Goal: Navigation & Orientation: Find specific page/section

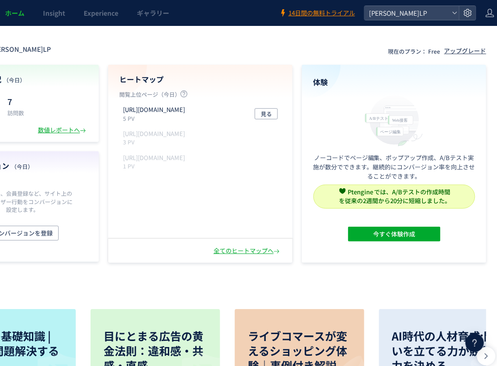
scroll to position [0, 85]
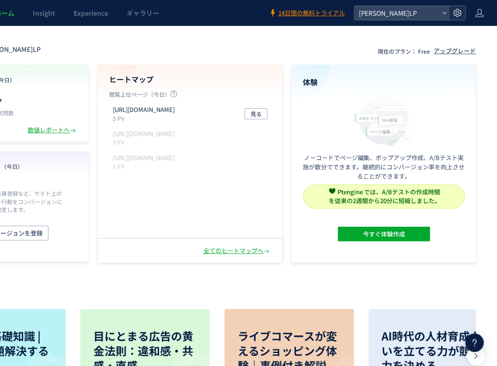
click at [460, 14] on icon at bounding box center [457, 12] width 9 height 9
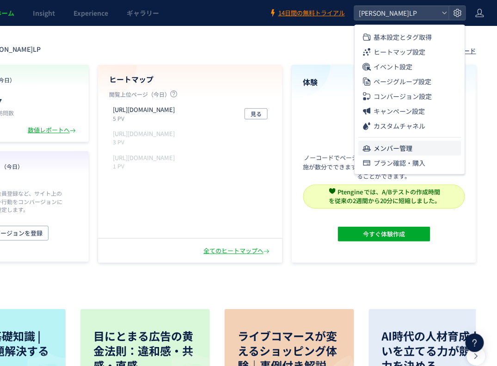
click at [409, 144] on span "メンバー管理" at bounding box center [393, 148] width 39 height 15
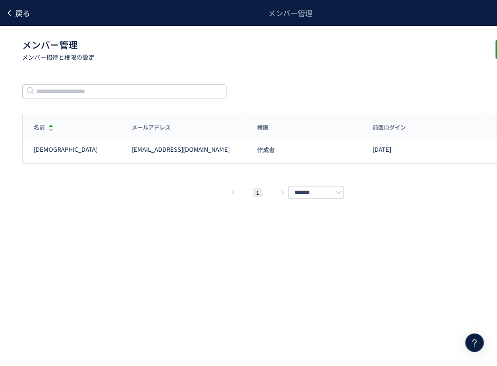
click at [29, 13] on span "戻る" at bounding box center [22, 12] width 15 height 11
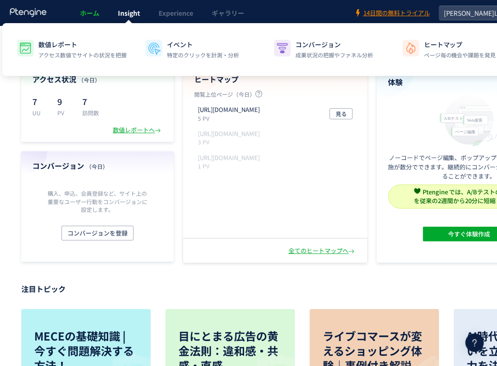
click at [129, 19] on link "Insight" at bounding box center [129, 13] width 41 height 26
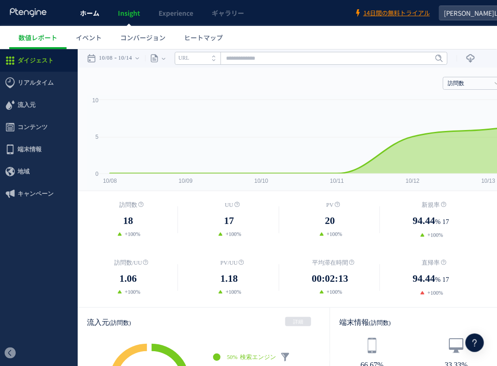
click at [98, 15] on span "ホーム" at bounding box center [89, 12] width 19 height 9
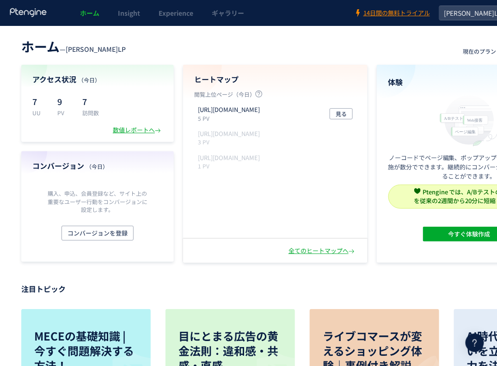
click at [148, 61] on div "ホーム — [PERSON_NAME]LP 現在のプラン： Free アップグレード アクセス状況 （[DATE]） 7 UU 9 PV 7 訪問数 数値レポ…" at bounding box center [291, 149] width 583 height 228
